Goal: Information Seeking & Learning: Learn about a topic

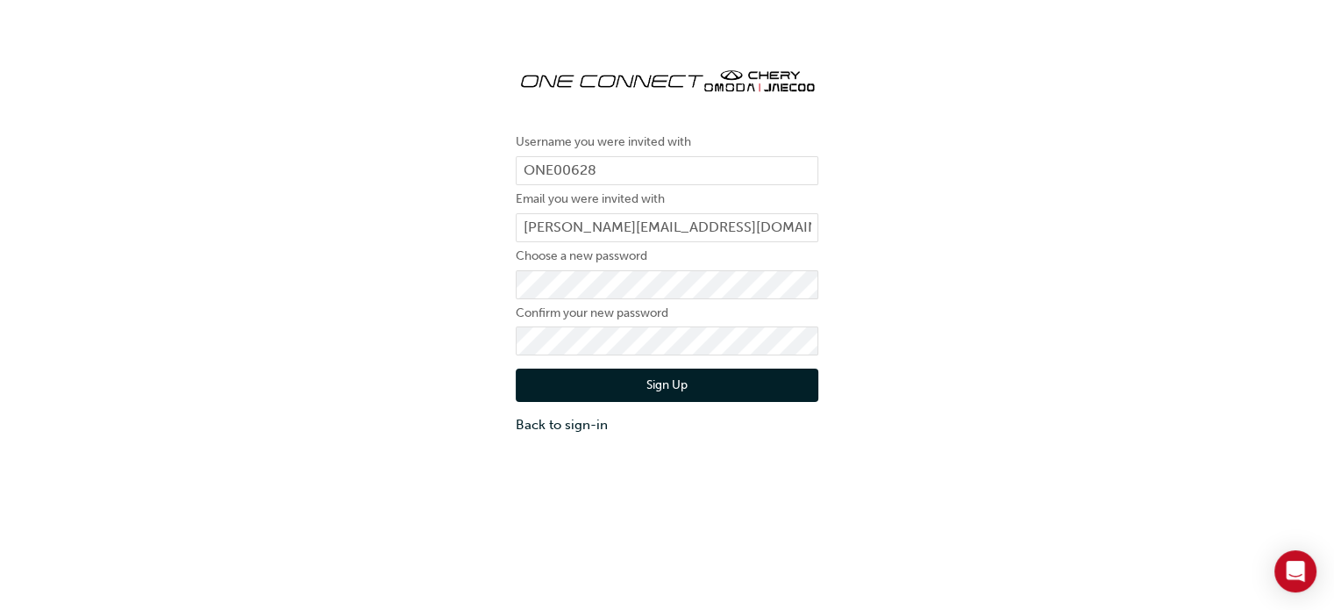
click at [666, 383] on button "Sign Up" at bounding box center [667, 384] width 303 height 33
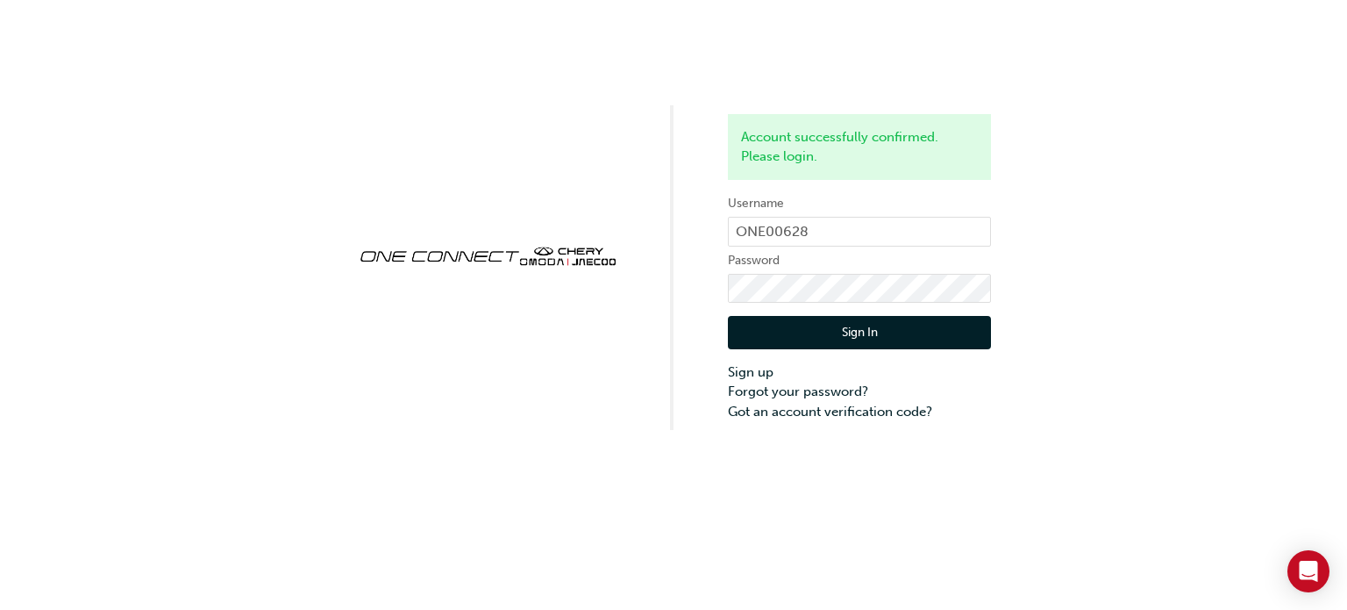
click at [813, 341] on button "Sign In" at bounding box center [859, 332] width 263 height 33
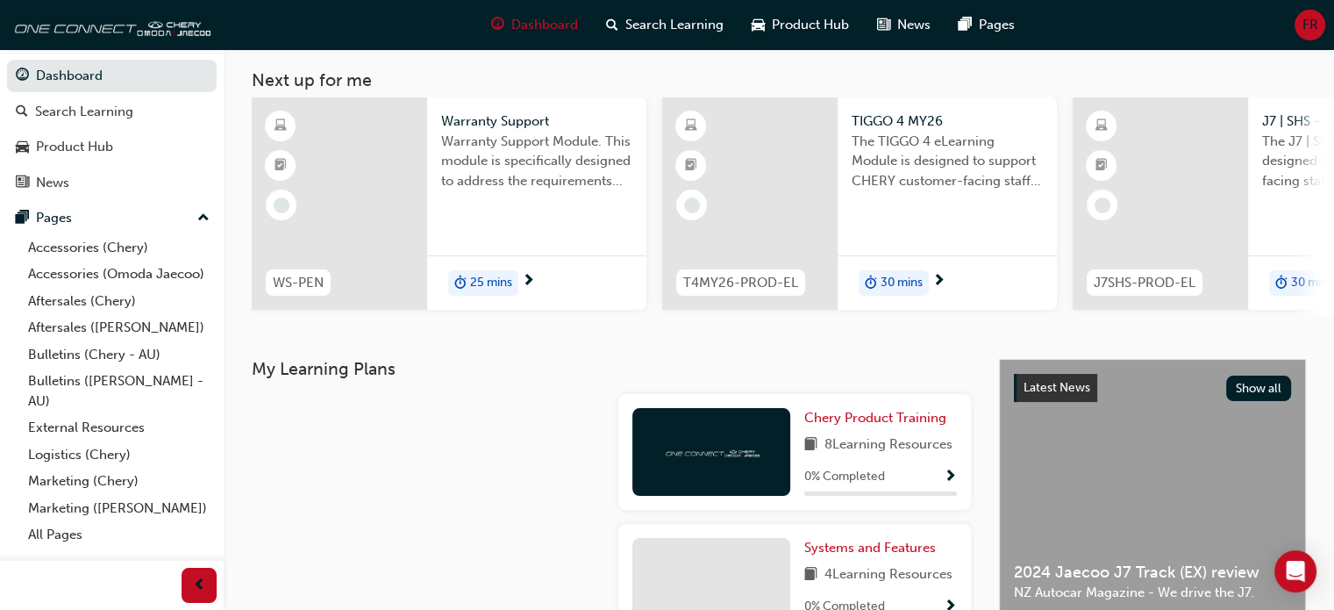
scroll to position [175, 0]
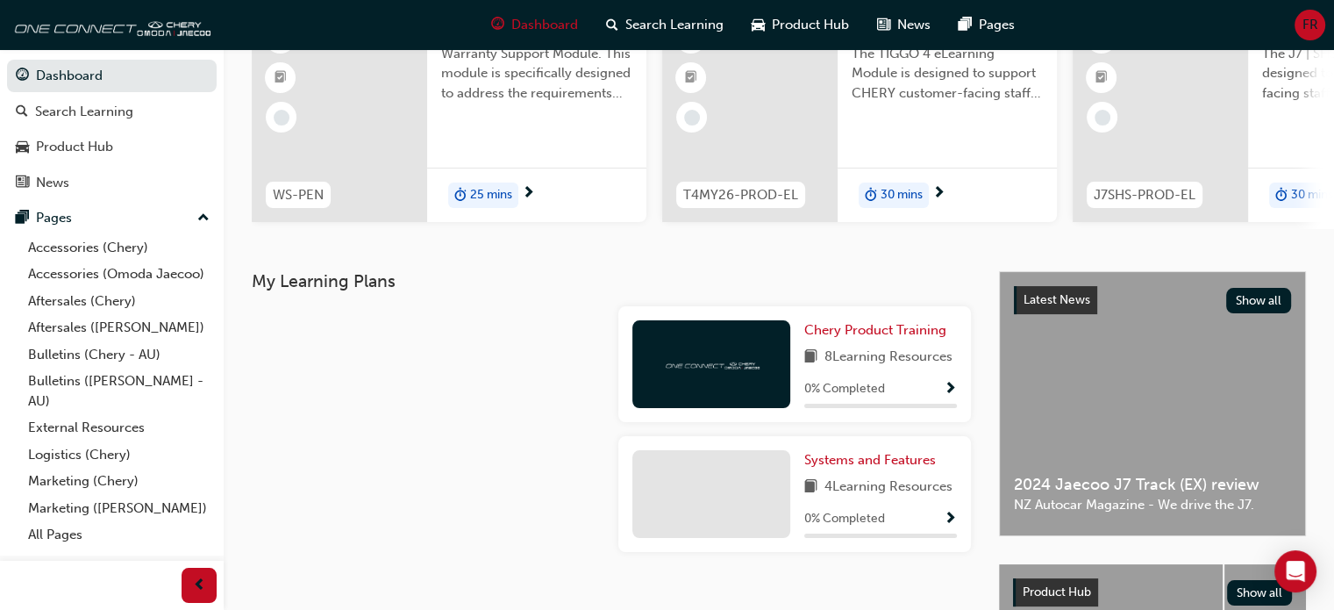
click at [948, 391] on span "Show Progress" at bounding box center [950, 390] width 13 height 16
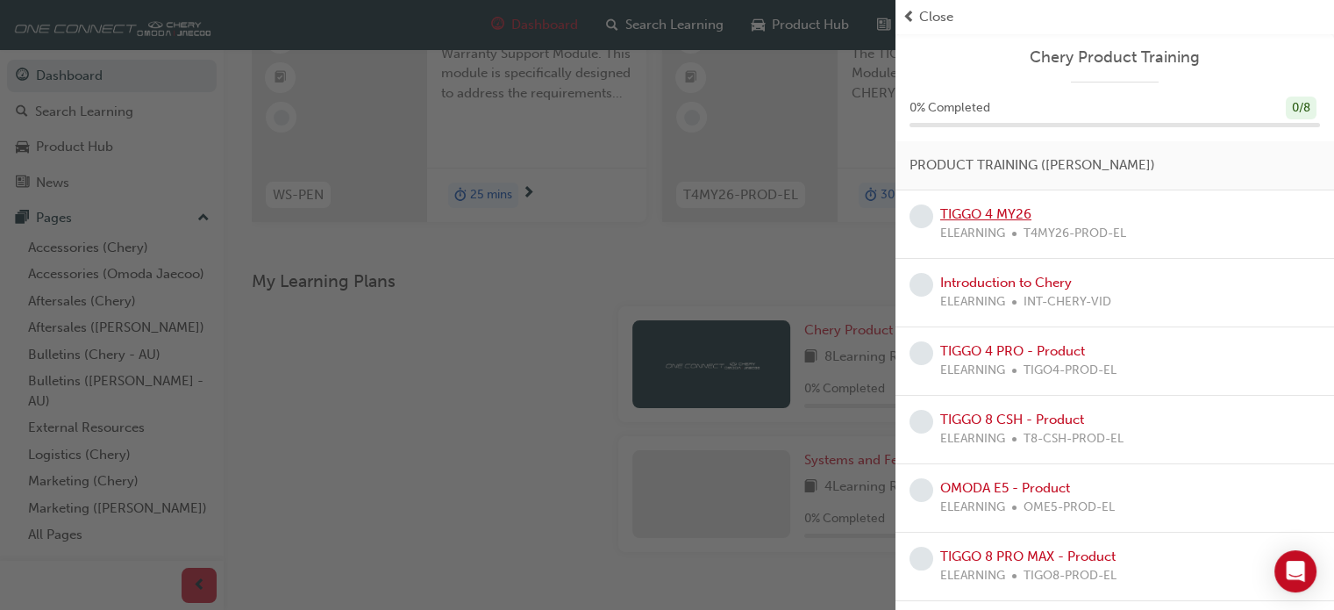
click at [987, 210] on link "TIGGO 4 MY26" at bounding box center [985, 214] width 91 height 16
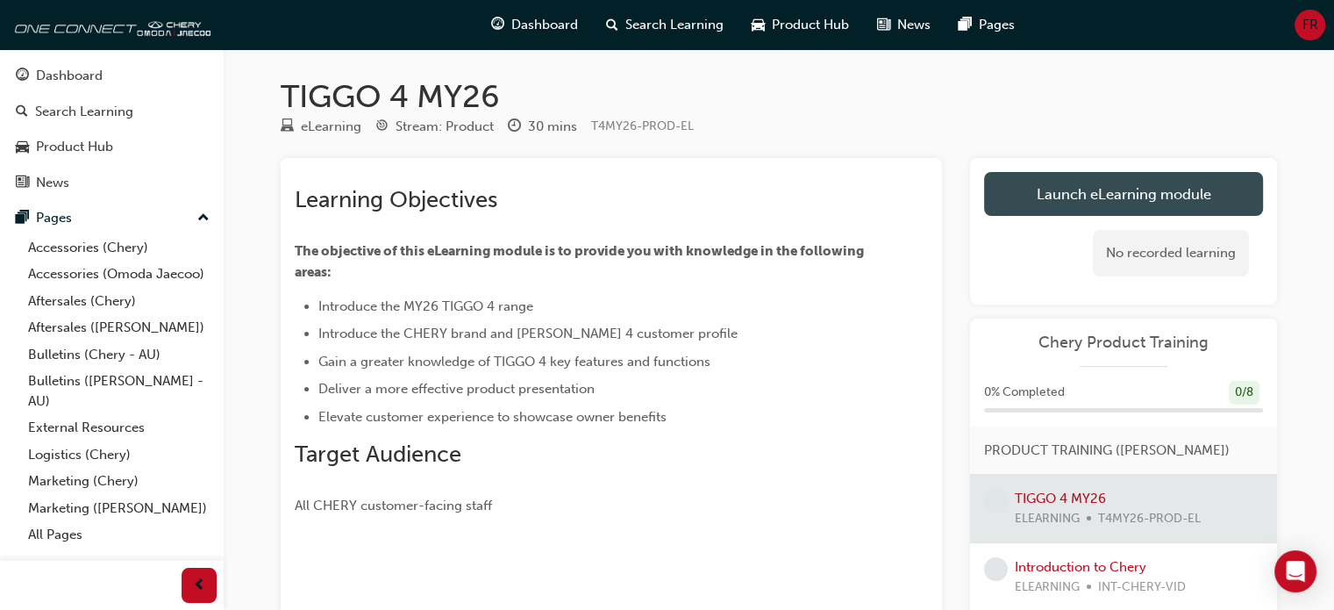
click at [1072, 185] on link "Launch eLearning module" at bounding box center [1123, 194] width 279 height 44
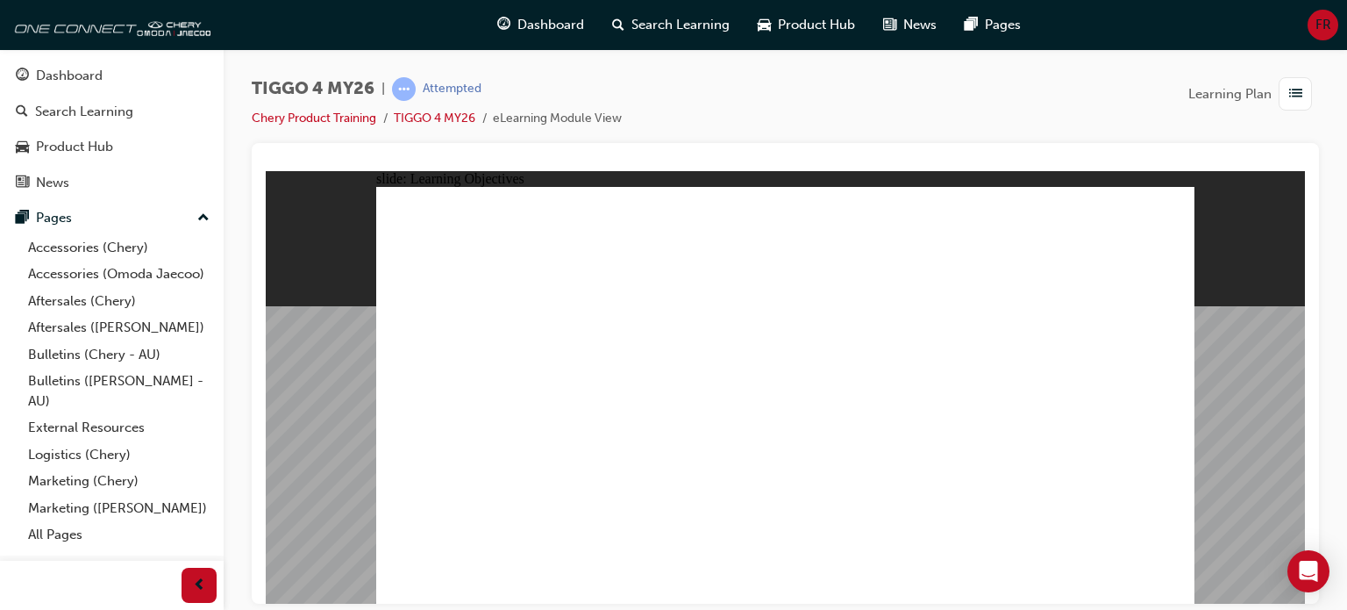
click at [537, 116] on li "eLearning Module View" at bounding box center [557, 119] width 129 height 20
click at [1289, 90] on span "list-icon" at bounding box center [1295, 94] width 13 height 22
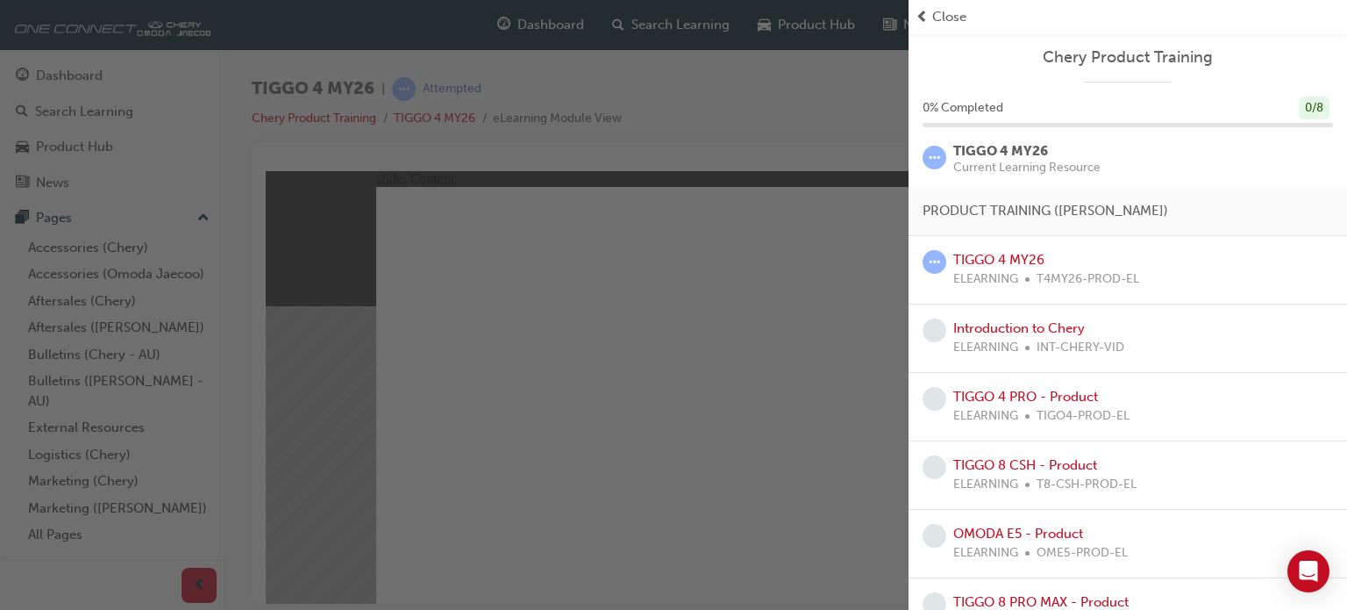
click at [568, 579] on div "button" at bounding box center [454, 305] width 909 height 610
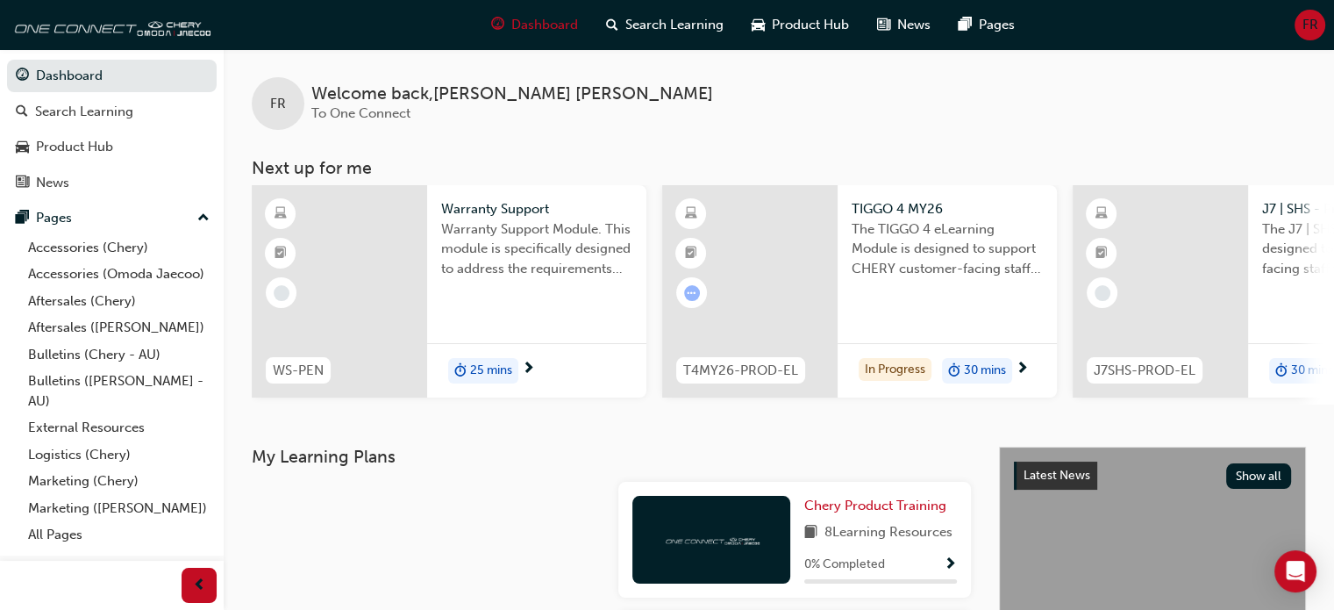
click at [530, 363] on span "next-icon" at bounding box center [528, 369] width 13 height 16
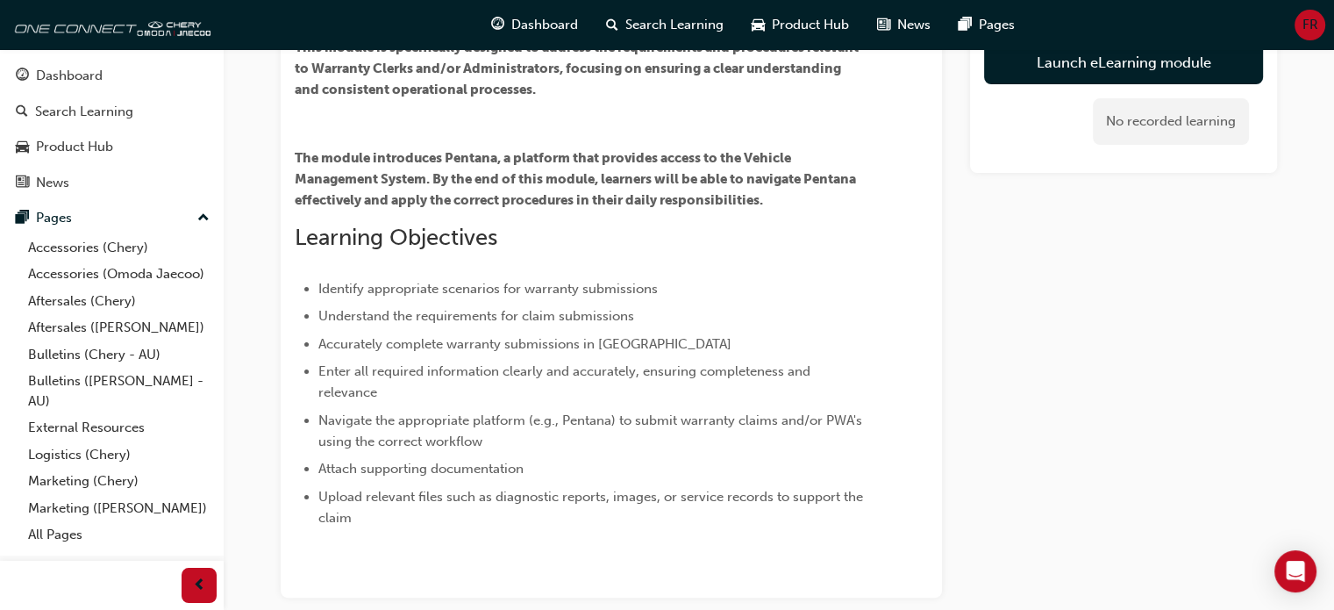
scroll to position [325, 0]
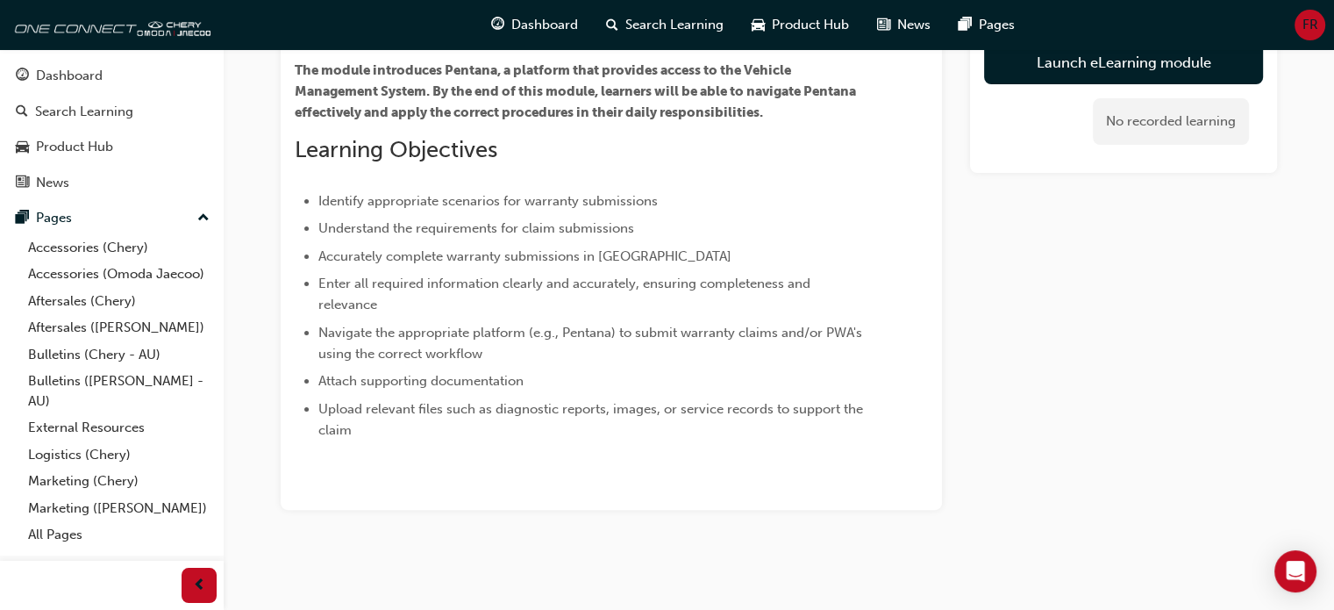
click at [365, 427] on li "Upload relevant files such as diagnostic reports, images, or service records to…" at bounding box center [591, 419] width 546 height 42
drag, startPoint x: 1318, startPoint y: 447, endPoint x: 1315, endPoint y: 456, distance: 9.4
click at [1316, 457] on div "Warranty Support eLearning Stream: Technical 25 mins WS-PEN Overview Warranty S…" at bounding box center [667, 142] width 1334 height 935
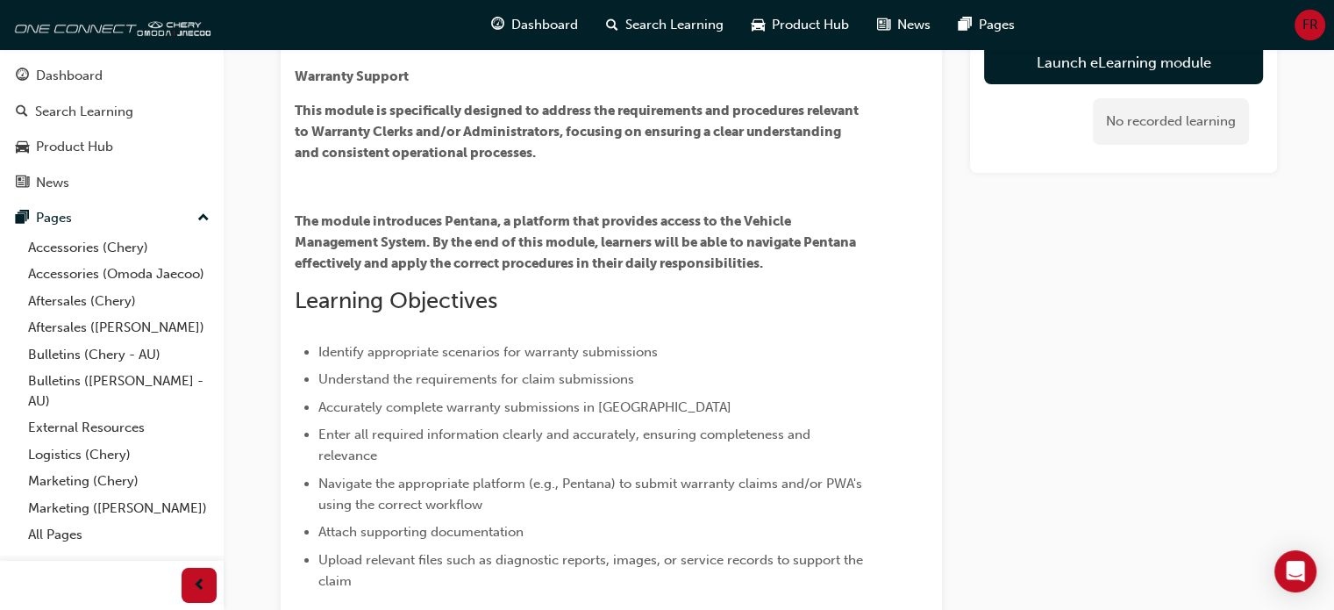
scroll to position [179, 0]
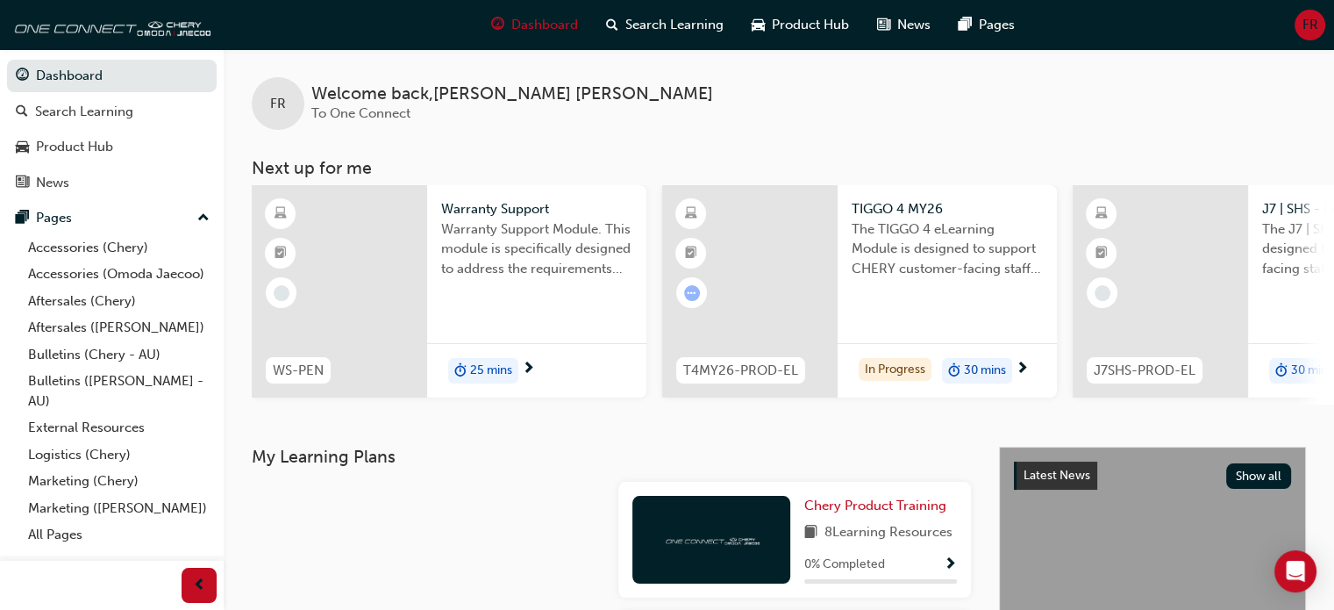
click at [498, 369] on span "25 mins" at bounding box center [491, 371] width 42 height 20
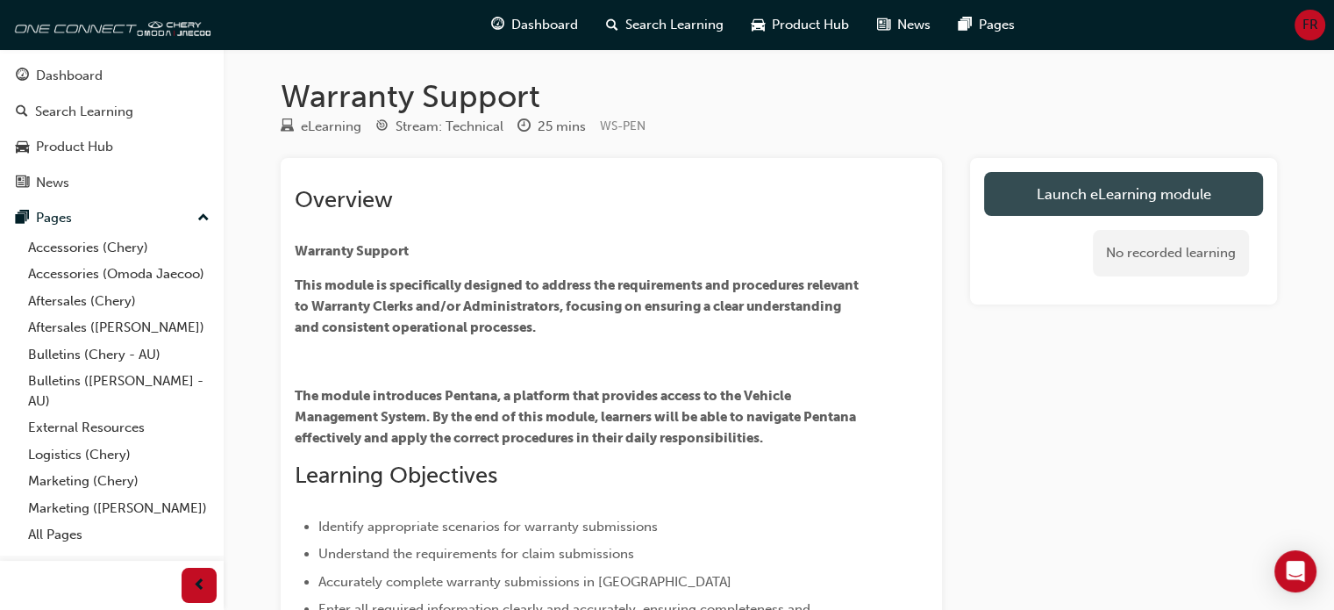
click at [1049, 183] on link "Launch eLearning module" at bounding box center [1123, 194] width 279 height 44
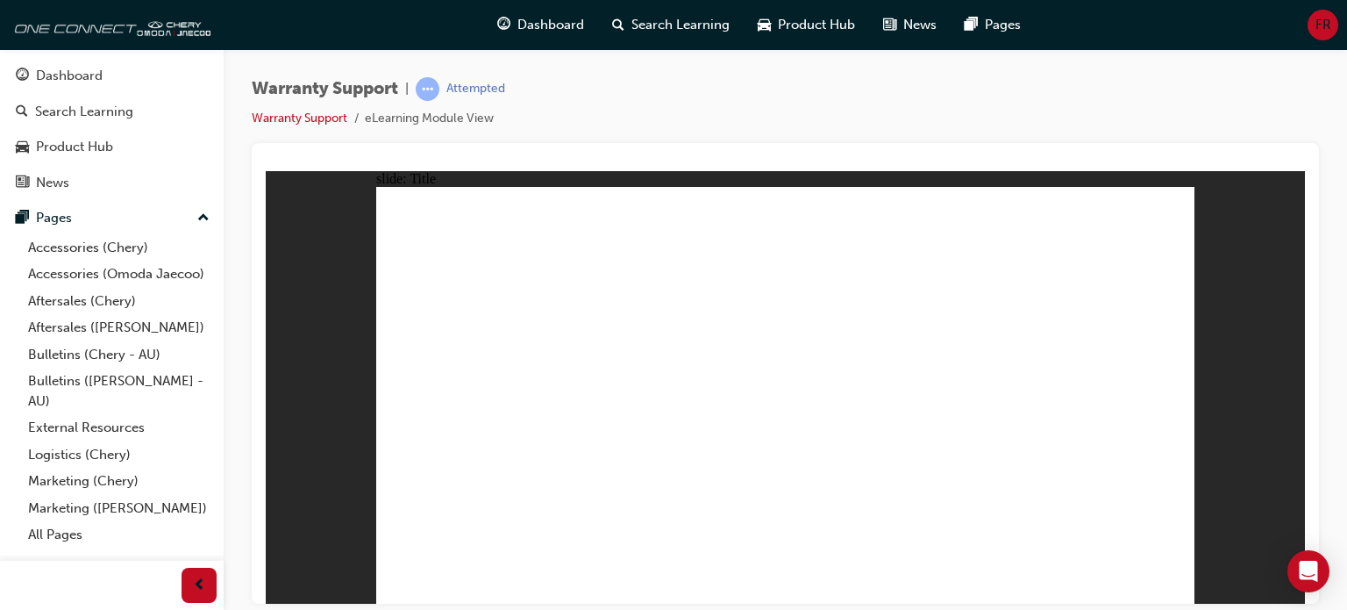
drag, startPoint x: 1337, startPoint y: 321, endPoint x: 1339, endPoint y: 339, distance: 17.7
click at [1339, 339] on div "Warranty Support | Attempted Warranty Support eLearning Module View" at bounding box center [786, 307] width 1124 height 517
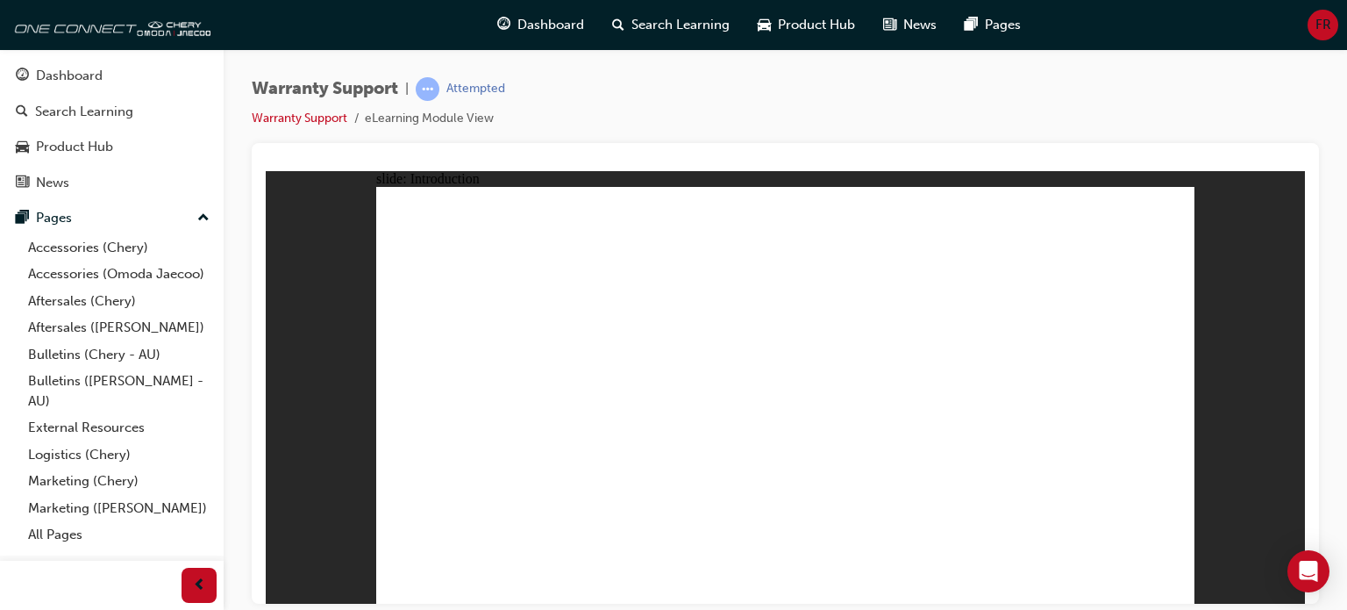
drag, startPoint x: 1324, startPoint y: 220, endPoint x: 1337, endPoint y: 220, distance: 13.2
click at [1325, 220] on div "Warranty Support | Attempted Warranty Support eLearning Module View" at bounding box center [786, 307] width 1124 height 517
drag, startPoint x: 854, startPoint y: 576, endPoint x: 863, endPoint y: 553, distance: 25.3
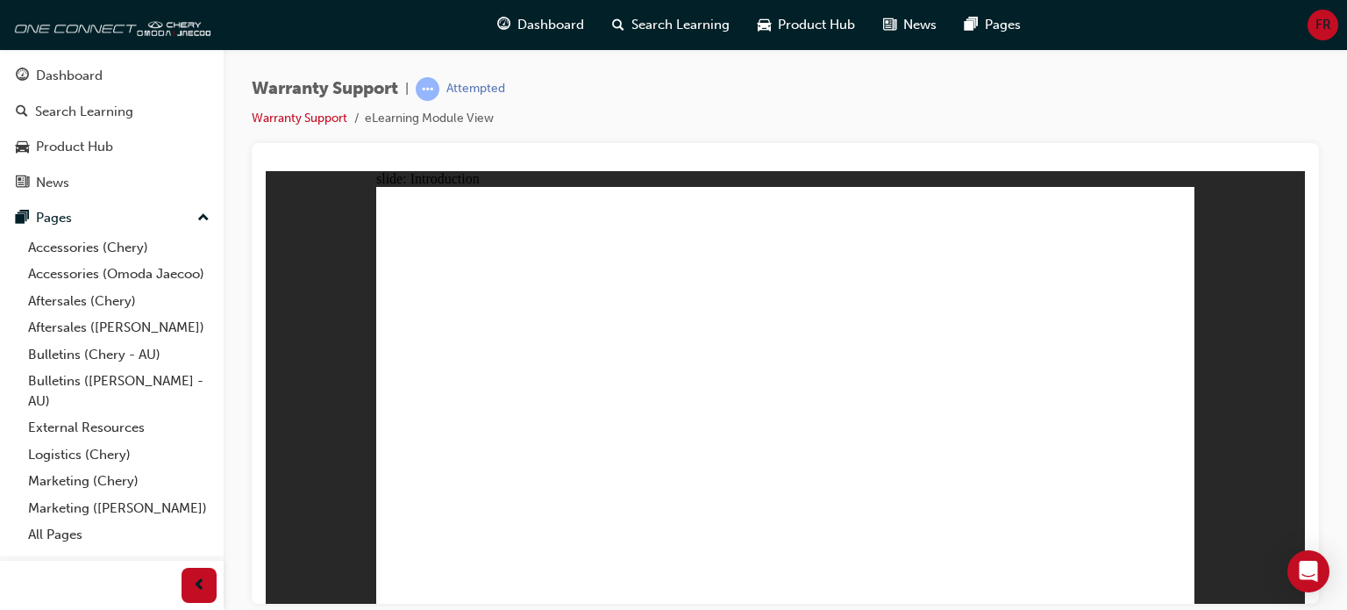
drag, startPoint x: 897, startPoint y: 518, endPoint x: 910, endPoint y: 506, distance: 18.0
drag, startPoint x: 1132, startPoint y: -19, endPoint x: 1141, endPoint y: -61, distance: 43.0
click at [1141, 170] on html "slide: Introduction Rectangle 1 Rectangle 1 Welcome to the Warranty Support tra…" at bounding box center [785, 386] width 1039 height 432
